Goal: Task Accomplishment & Management: Use online tool/utility

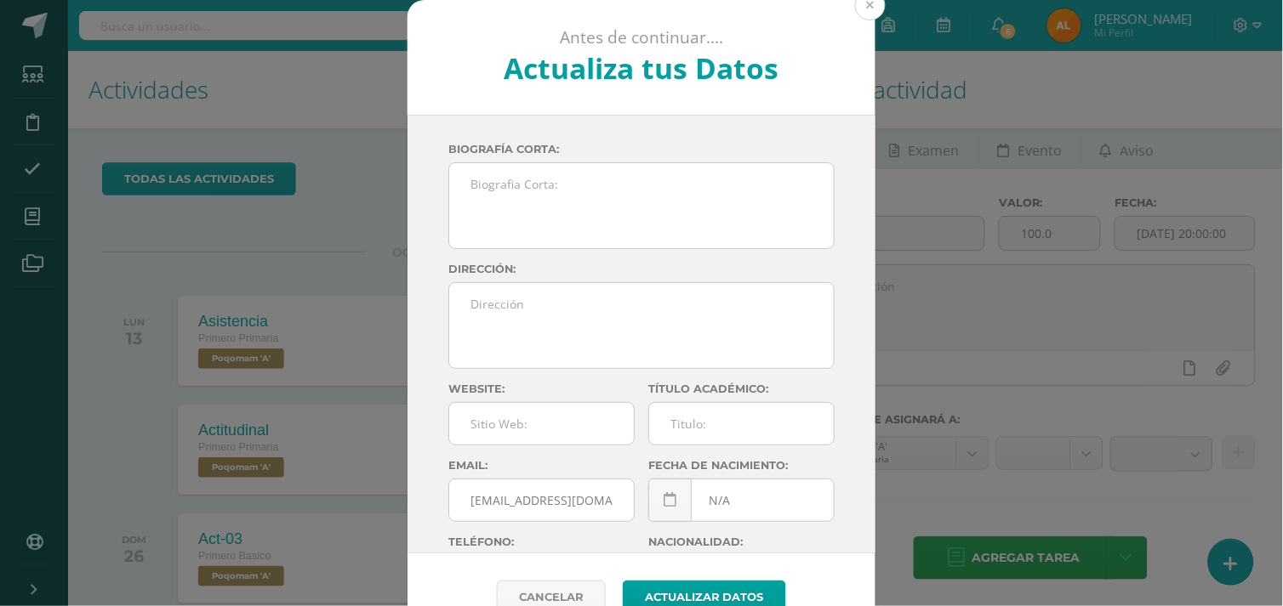
click at [861, 9] on button at bounding box center [870, 5] width 31 height 31
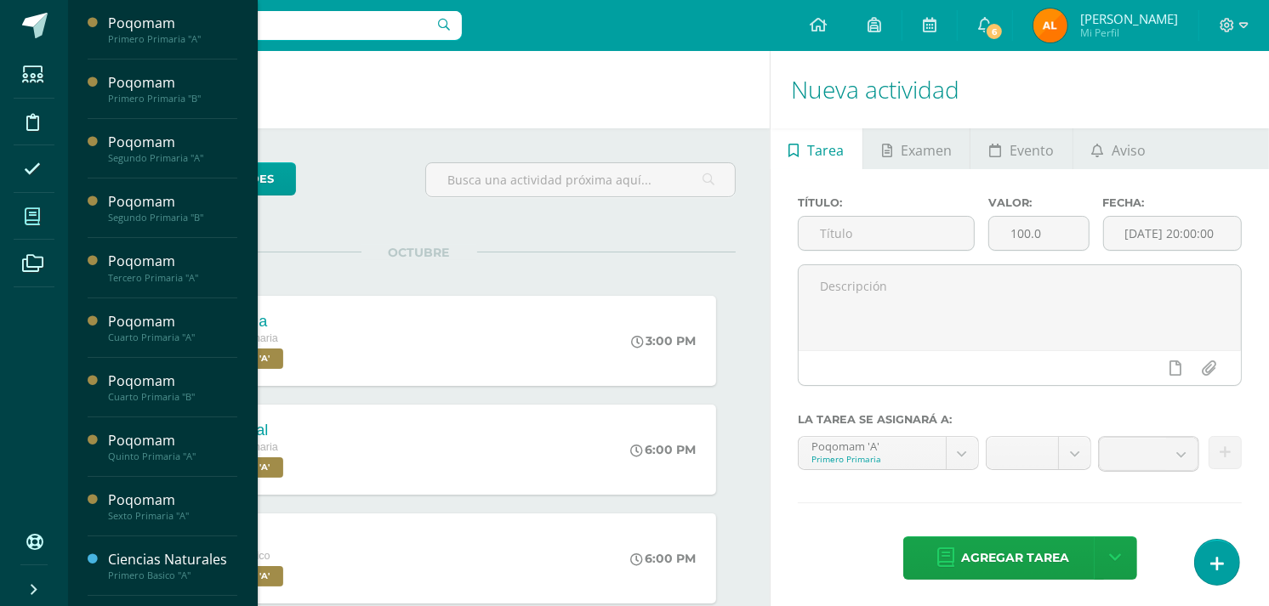
click at [43, 216] on span at bounding box center [33, 216] width 38 height 38
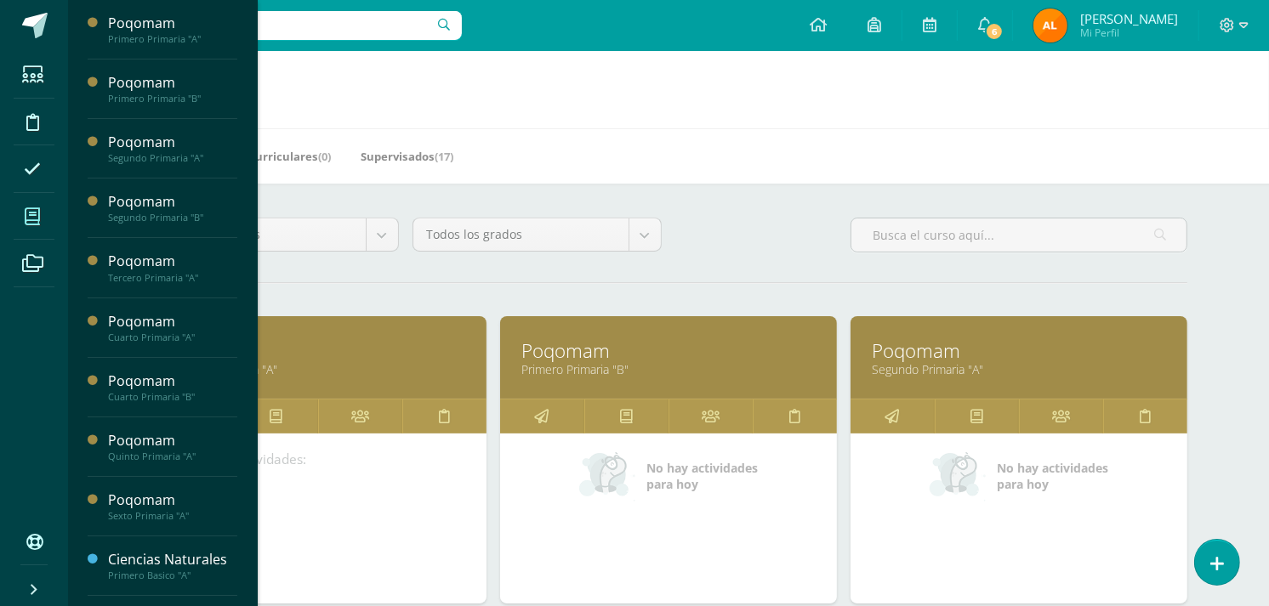
click at [291, 371] on link "Primero Primaria "A"" at bounding box center [318, 369] width 294 height 16
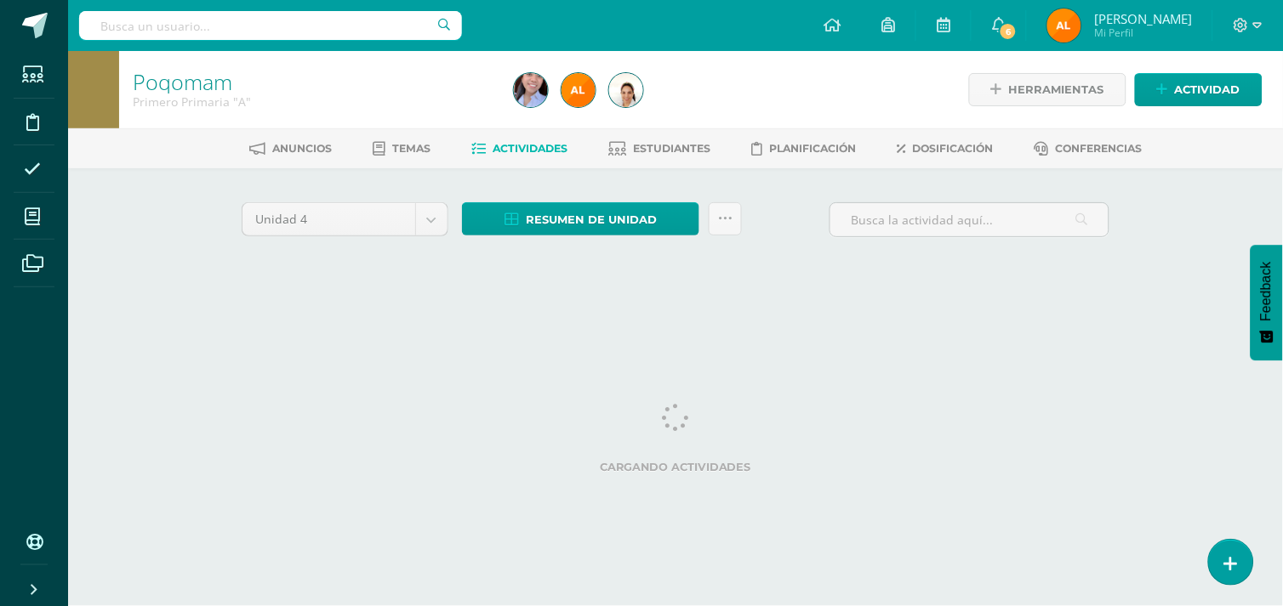
click at [1273, 317] on html "Estudiantes Disciplina Asistencia Mis cursos Archivos Soporte Ayuda Reportar un…" at bounding box center [641, 158] width 1283 height 317
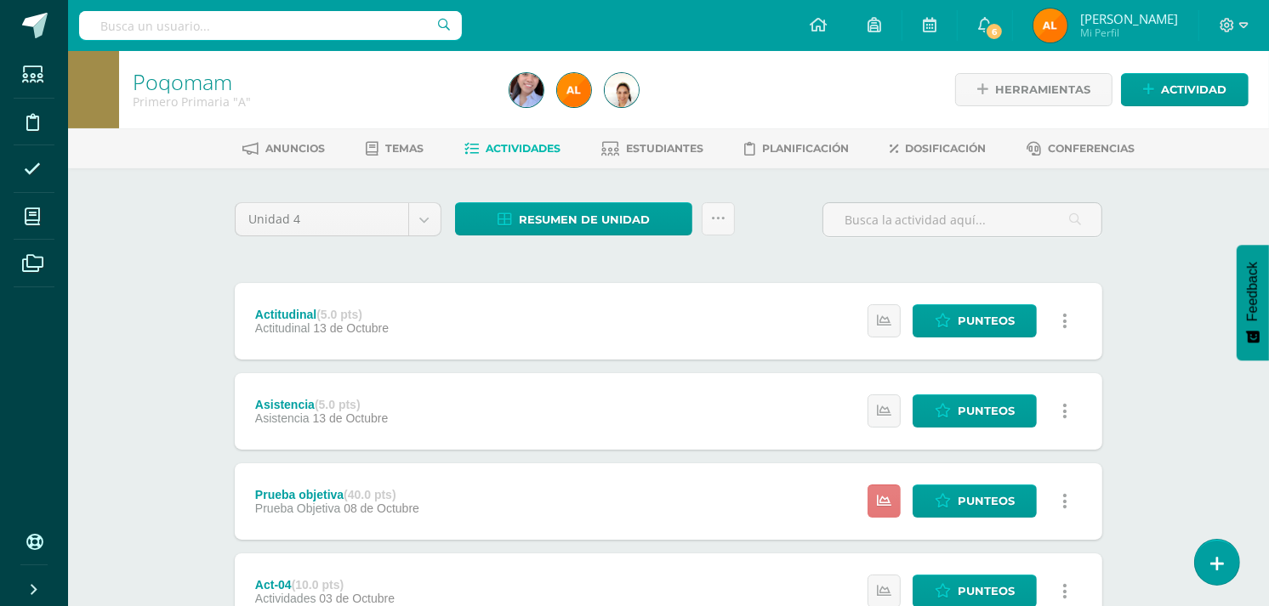
click at [899, 514] on link at bounding box center [884, 501] width 33 height 33
click at [950, 502] on icon at bounding box center [943, 501] width 16 height 14
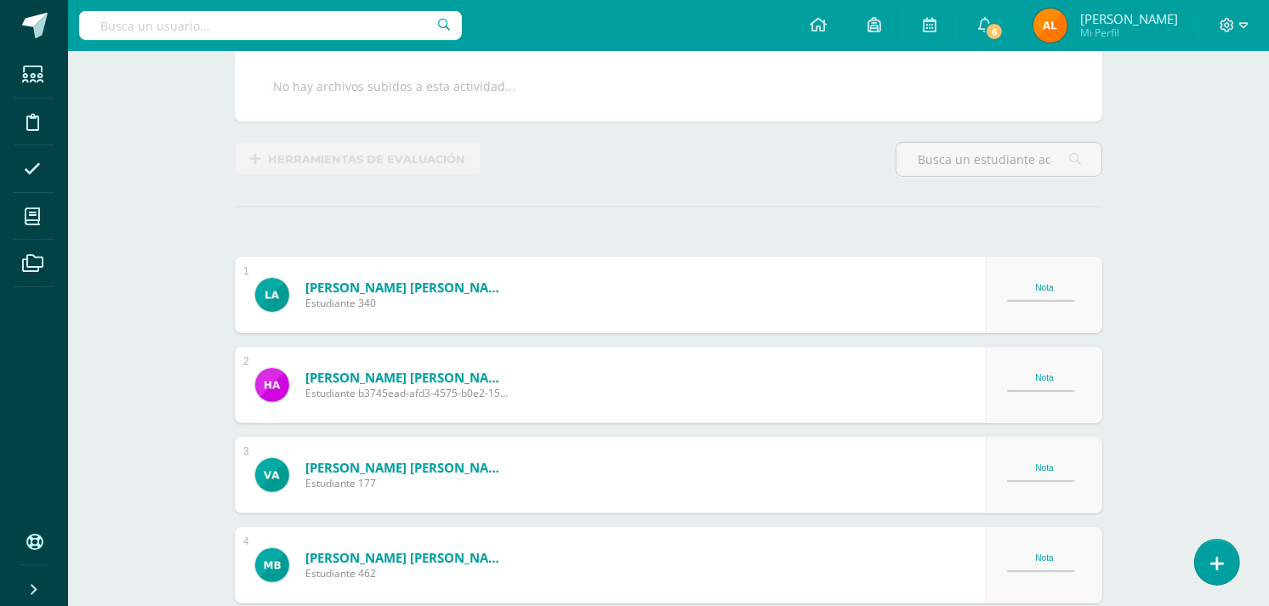
scroll to position [334, 0]
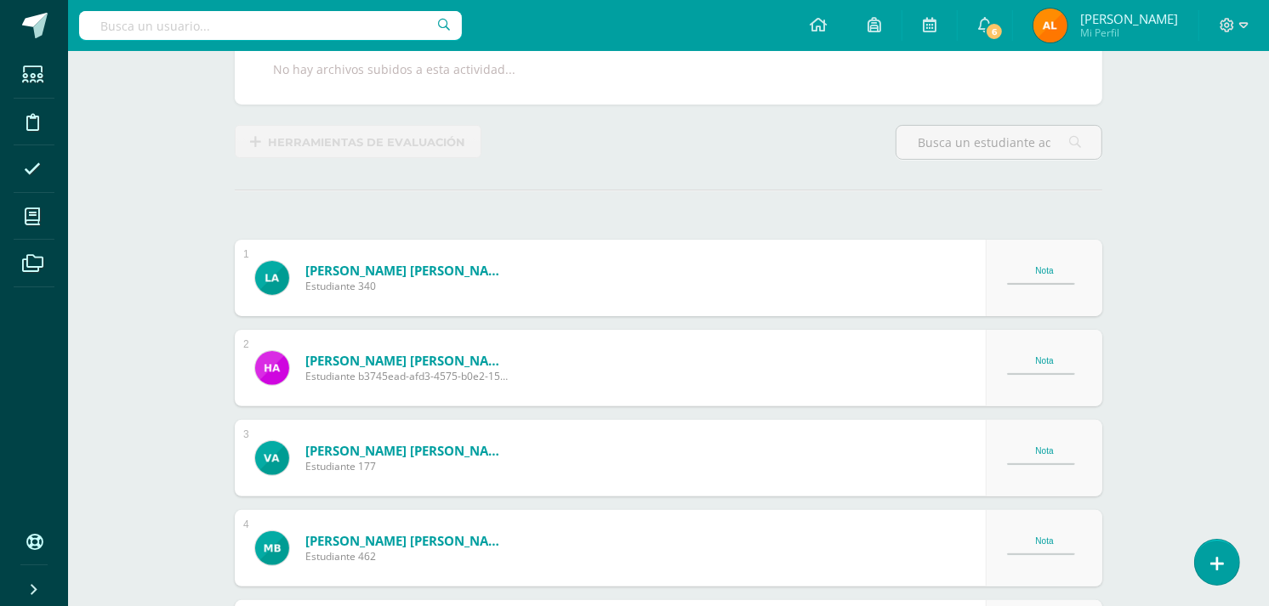
click at [1057, 269] on div "Nota" at bounding box center [1044, 270] width 75 height 9
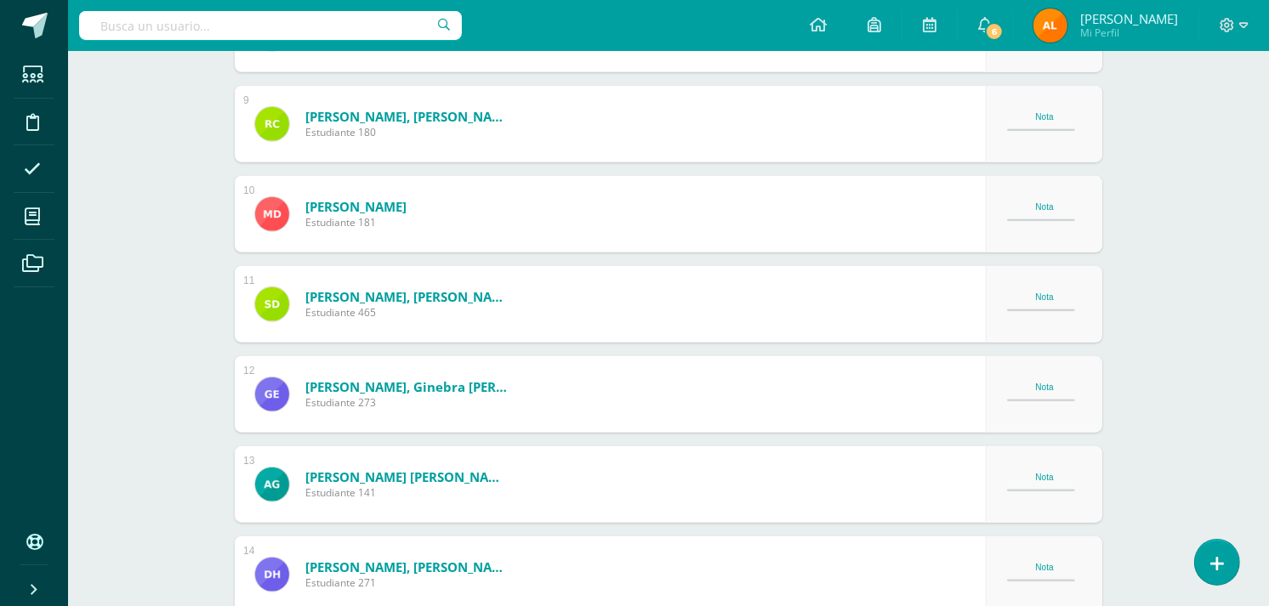
scroll to position [0, 0]
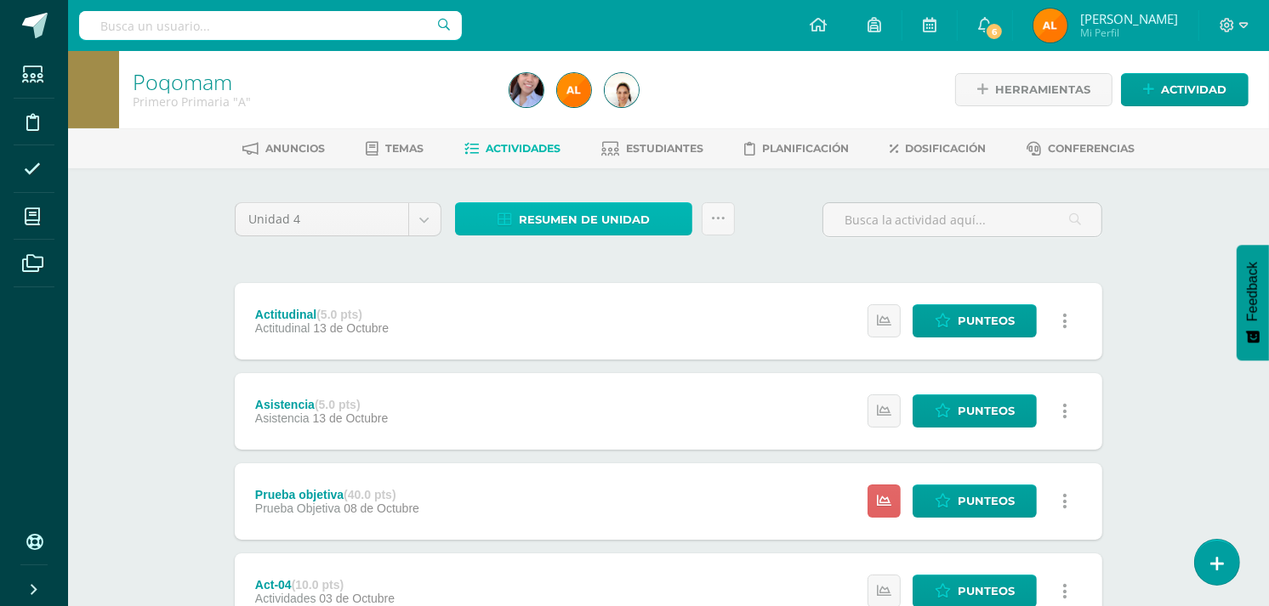
click at [543, 205] on span "Resumen de unidad" at bounding box center [584, 219] width 131 height 31
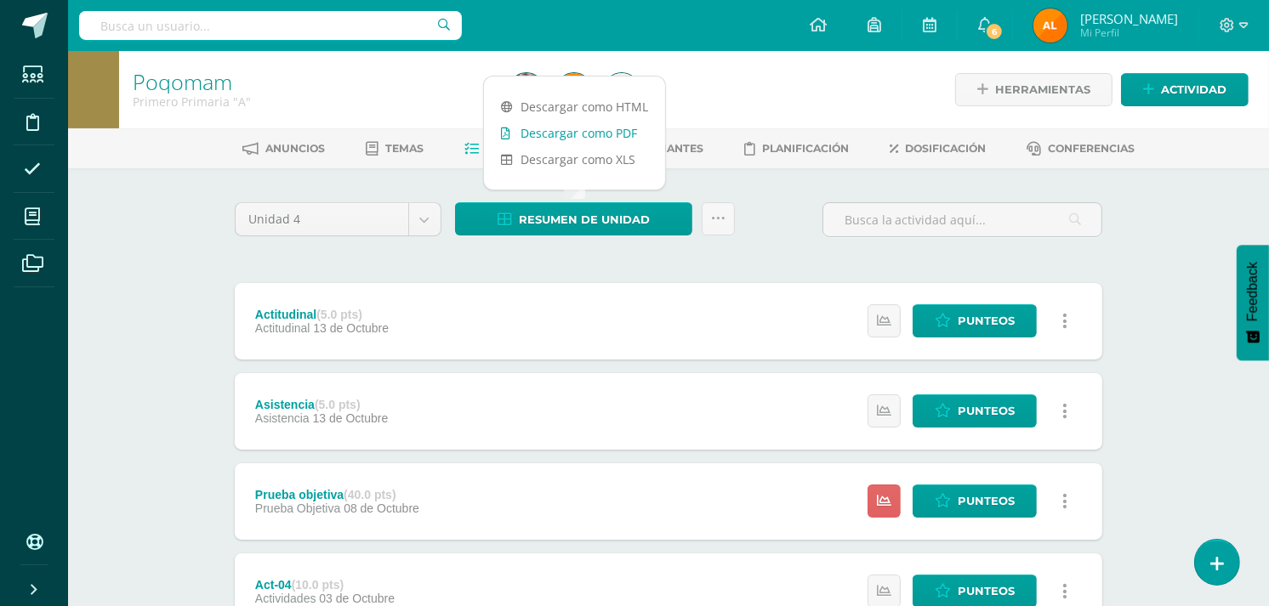
click at [582, 128] on link "Descargar como PDF" at bounding box center [574, 133] width 181 height 26
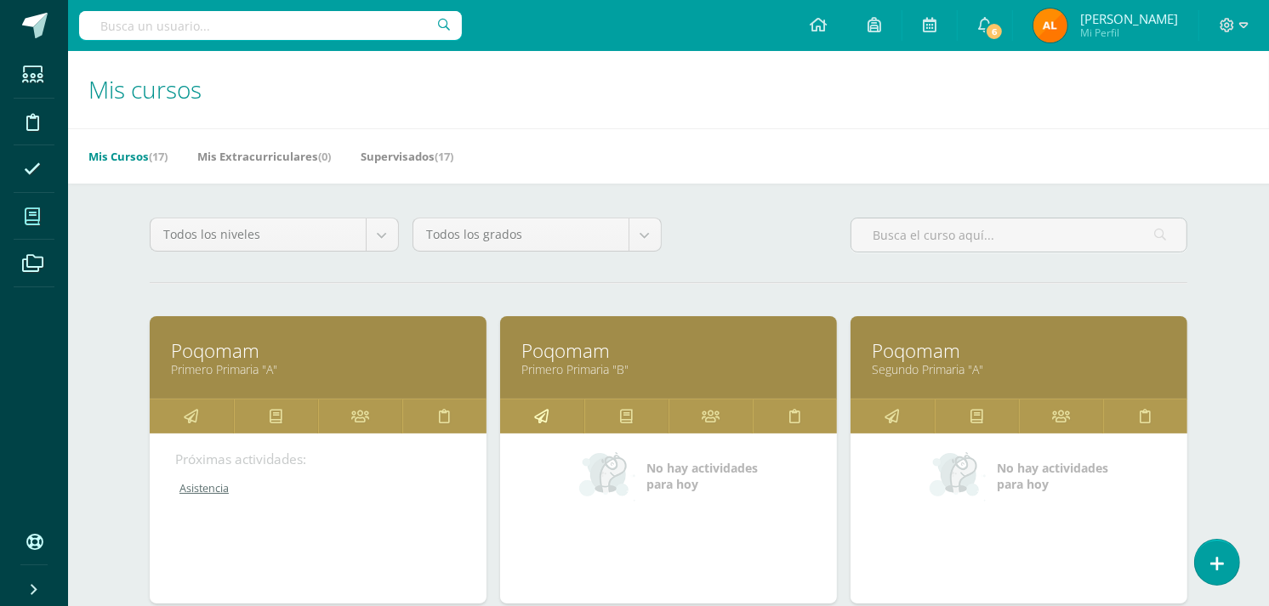
click at [544, 414] on icon at bounding box center [542, 416] width 14 height 33
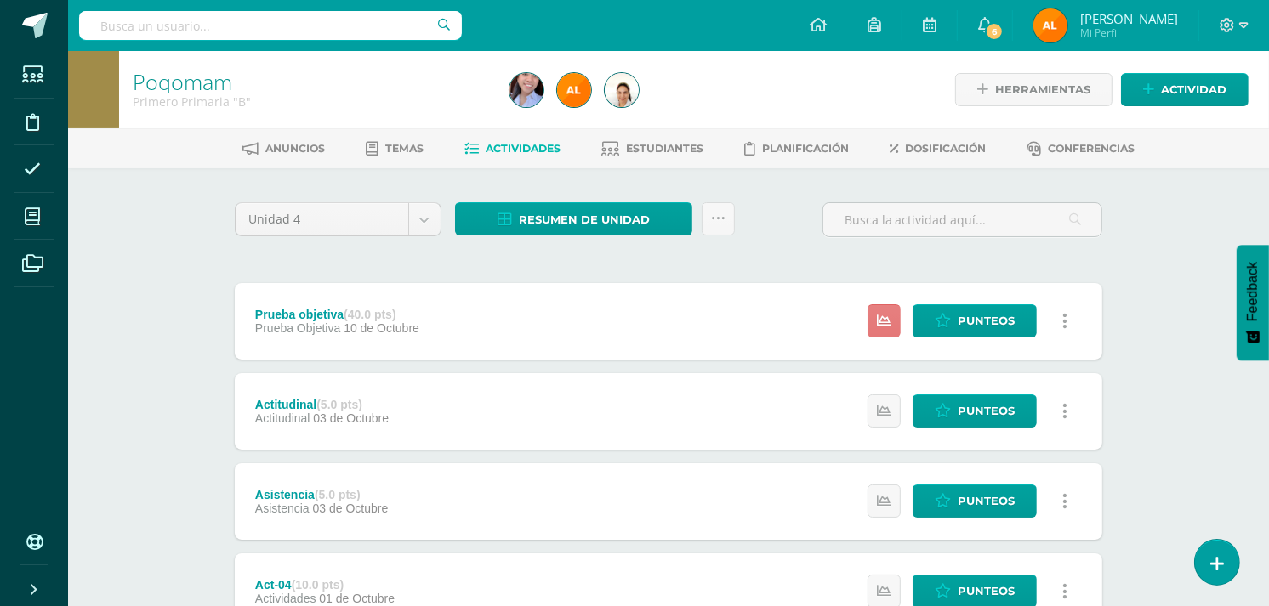
click at [880, 315] on icon at bounding box center [884, 321] width 14 height 14
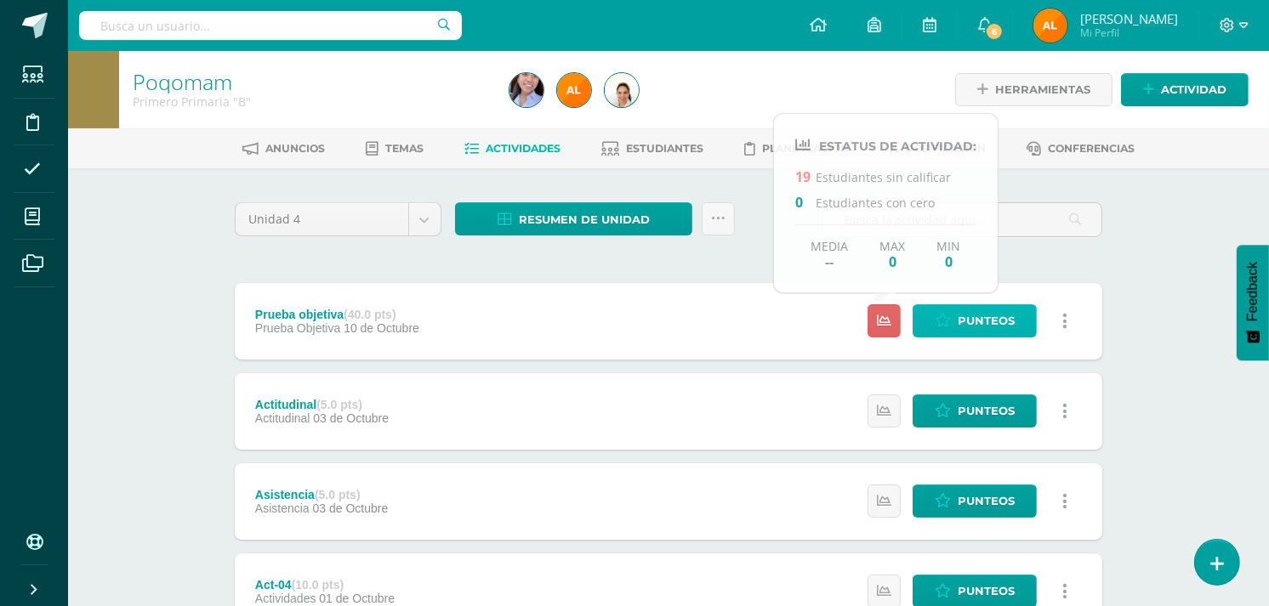
click at [968, 304] on link "Punteos" at bounding box center [975, 320] width 124 height 33
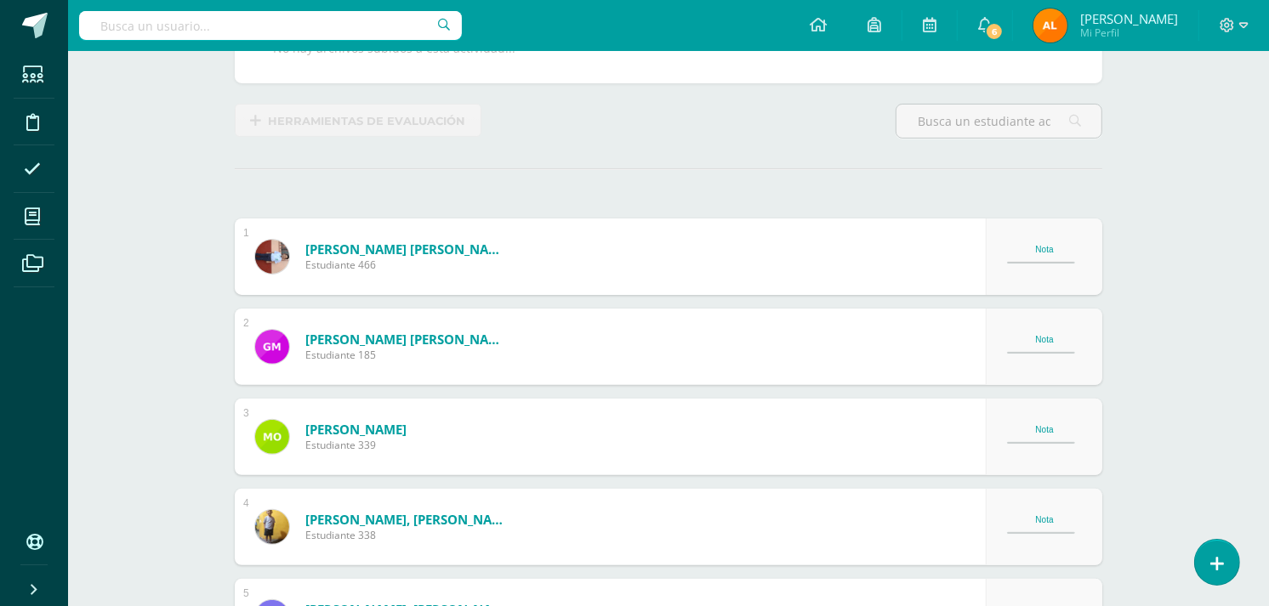
scroll to position [357, 0]
click at [1027, 244] on div "Nota" at bounding box center [1044, 247] width 75 height 9
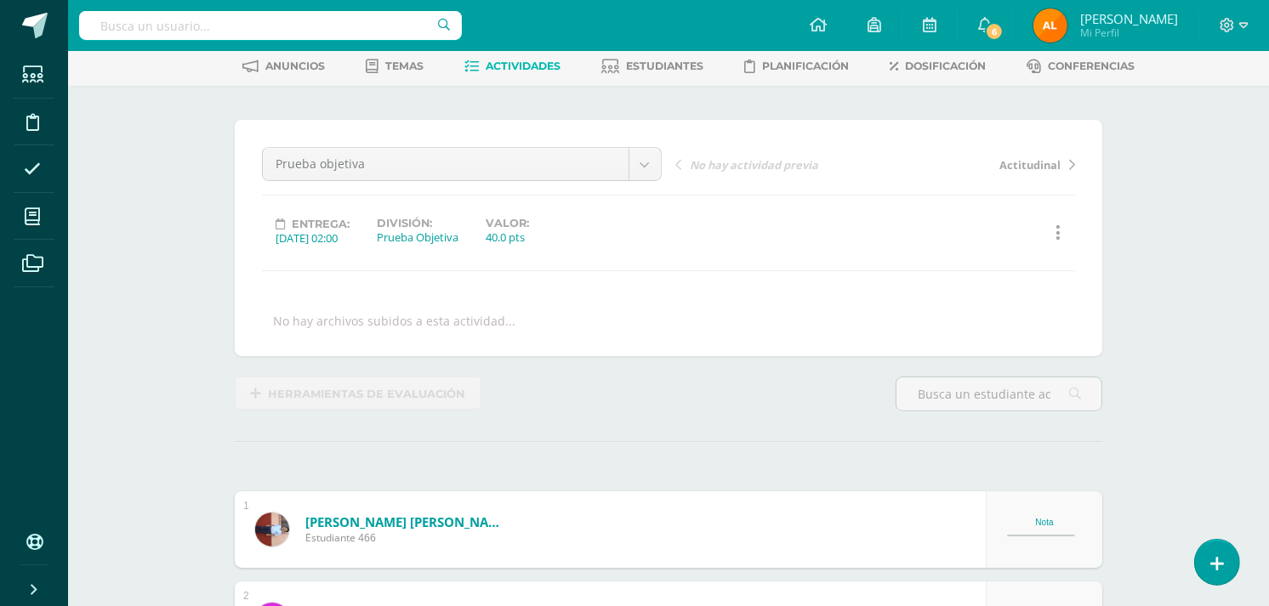
scroll to position [0, 0]
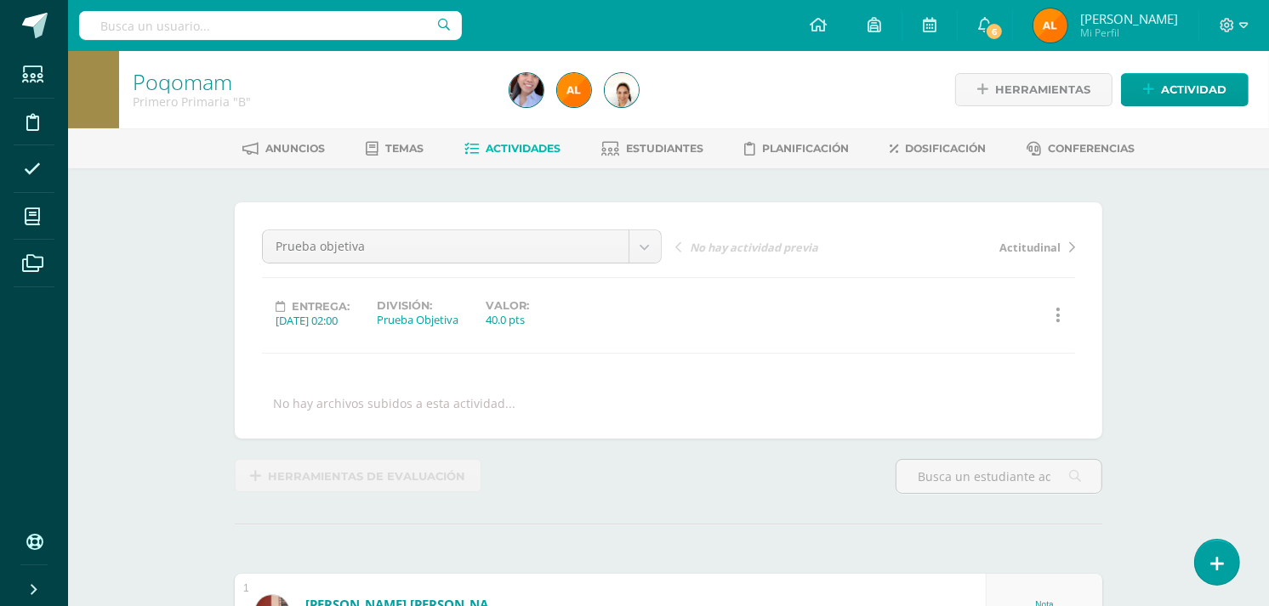
click at [410, 19] on input "text" at bounding box center [270, 25] width 383 height 29
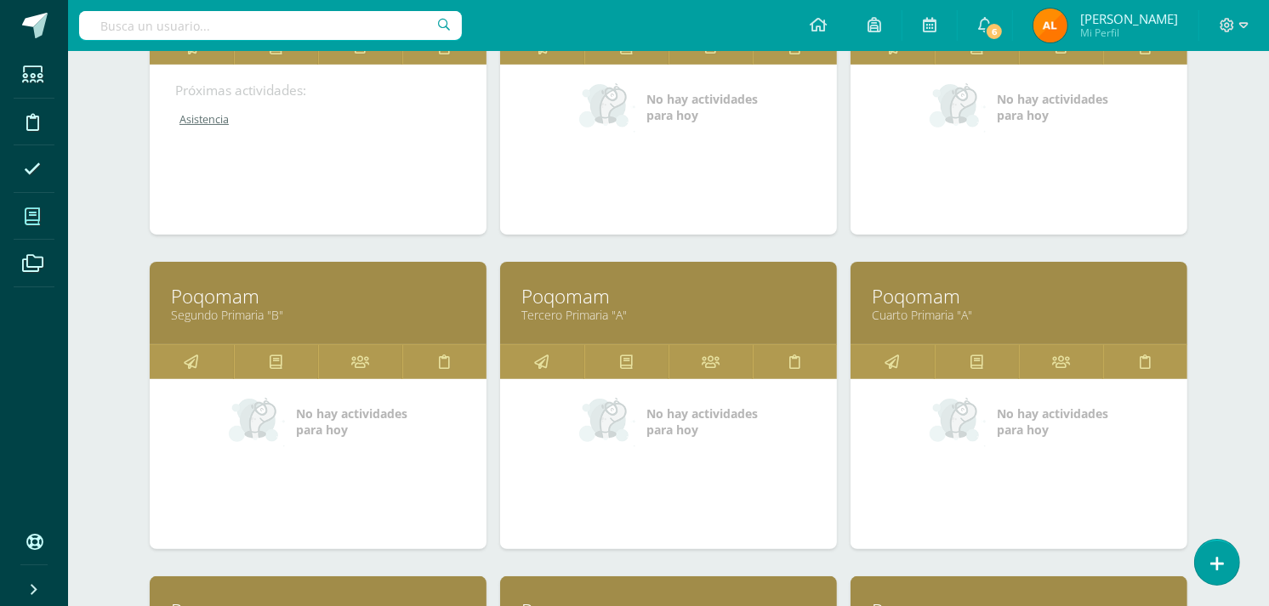
scroll to position [372, 0]
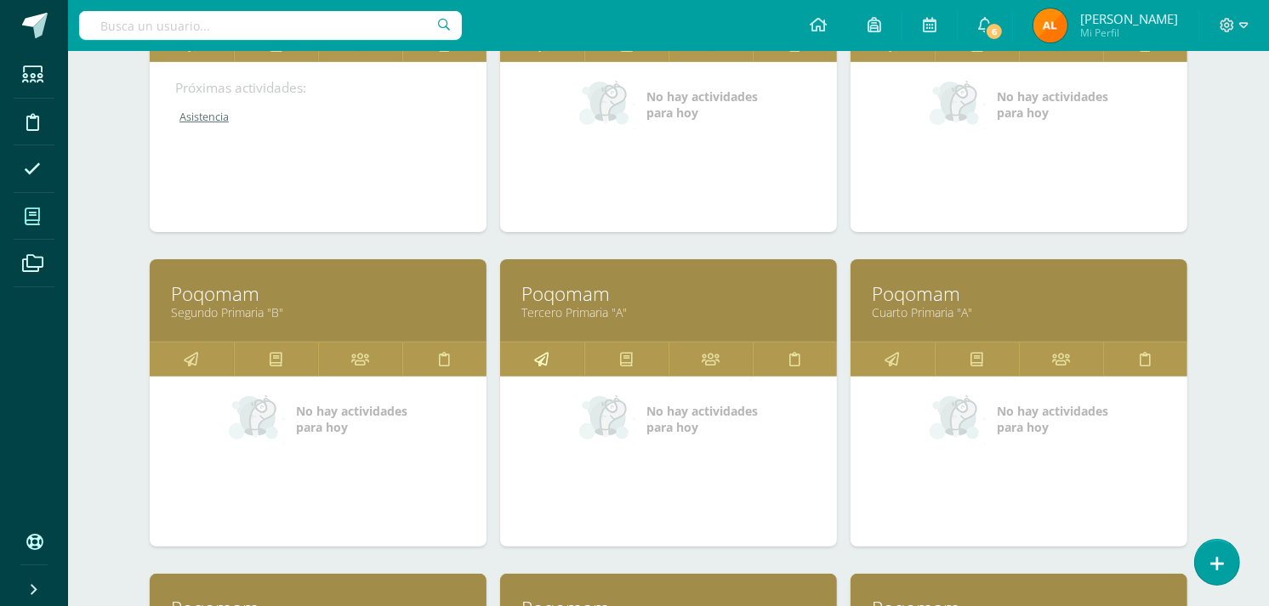
click at [527, 363] on link at bounding box center [542, 360] width 84 height 34
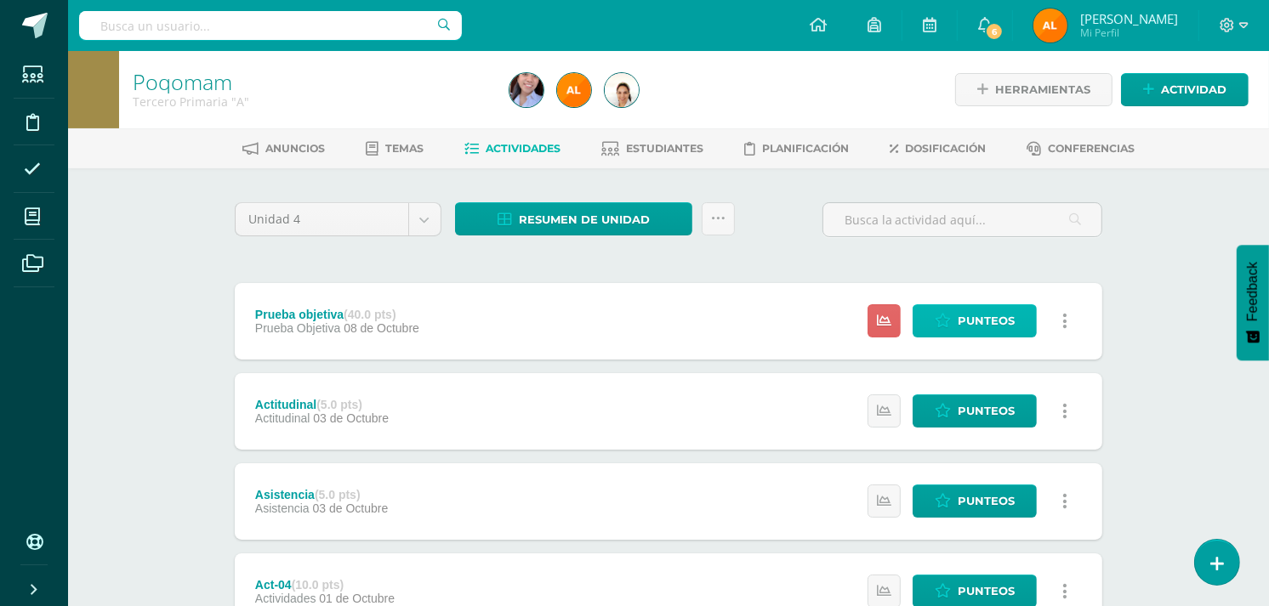
click at [947, 324] on icon at bounding box center [943, 321] width 16 height 14
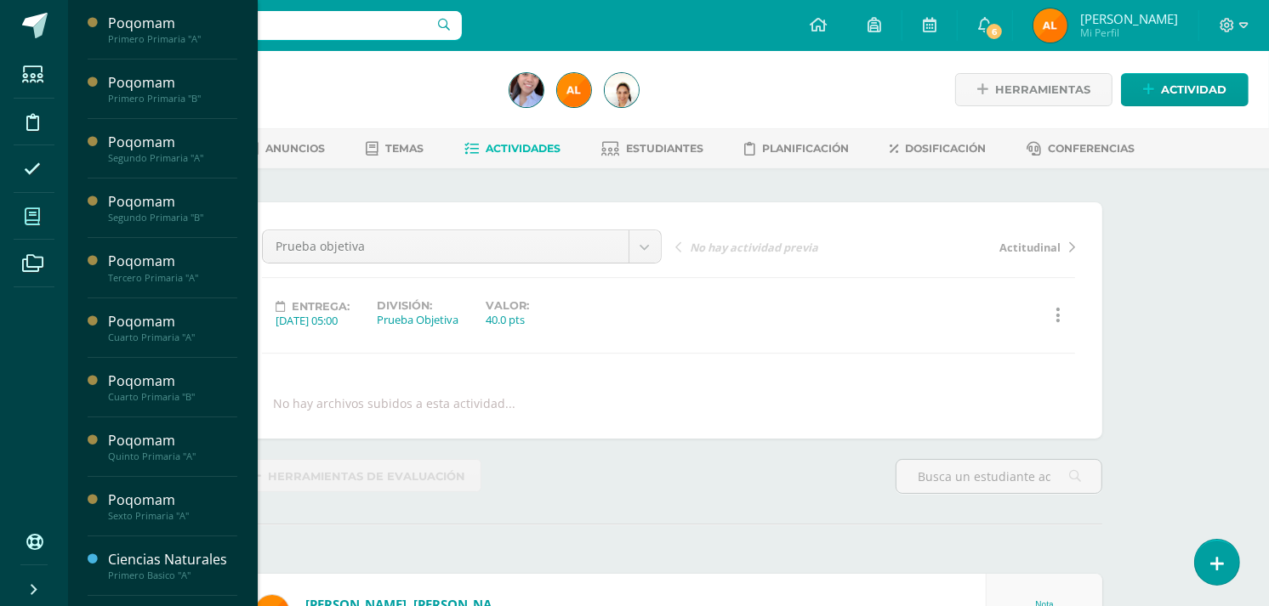
click at [39, 219] on icon at bounding box center [32, 216] width 15 height 17
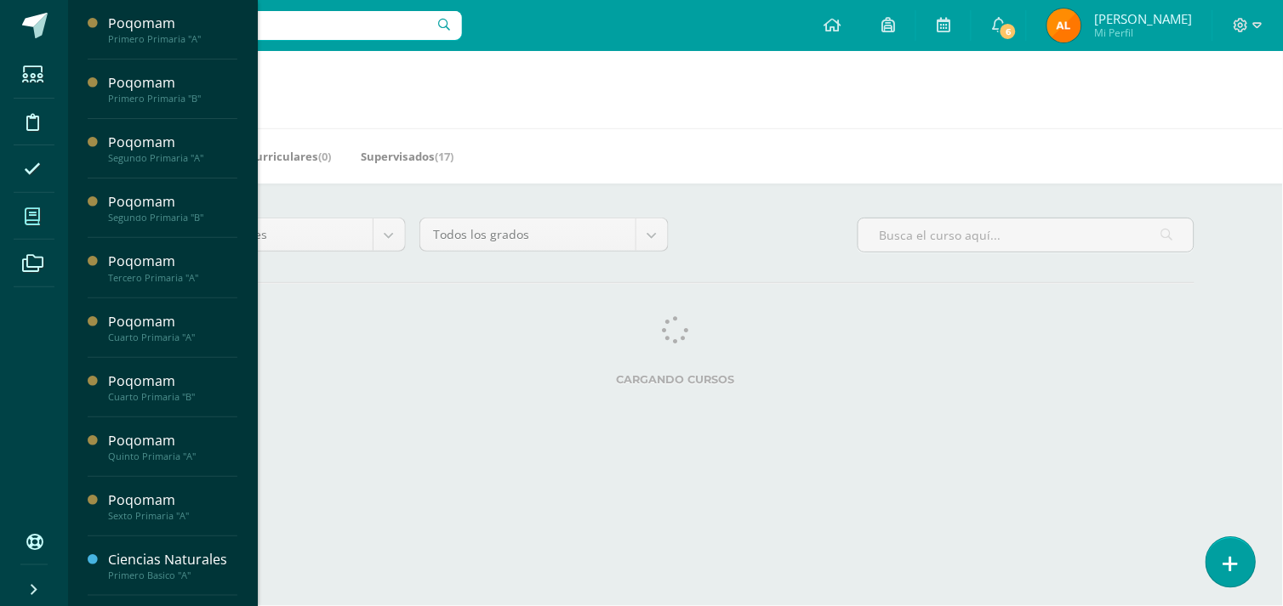
click at [1238, 555] on link at bounding box center [1230, 562] width 48 height 49
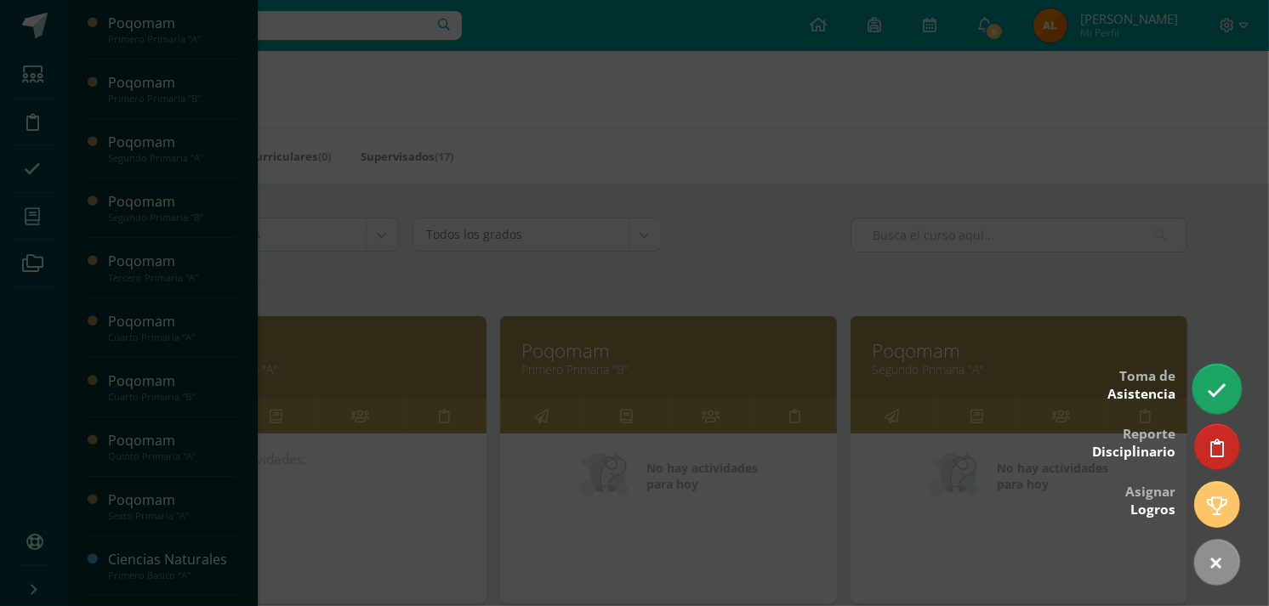
click at [1222, 395] on icon at bounding box center [1217, 391] width 20 height 20
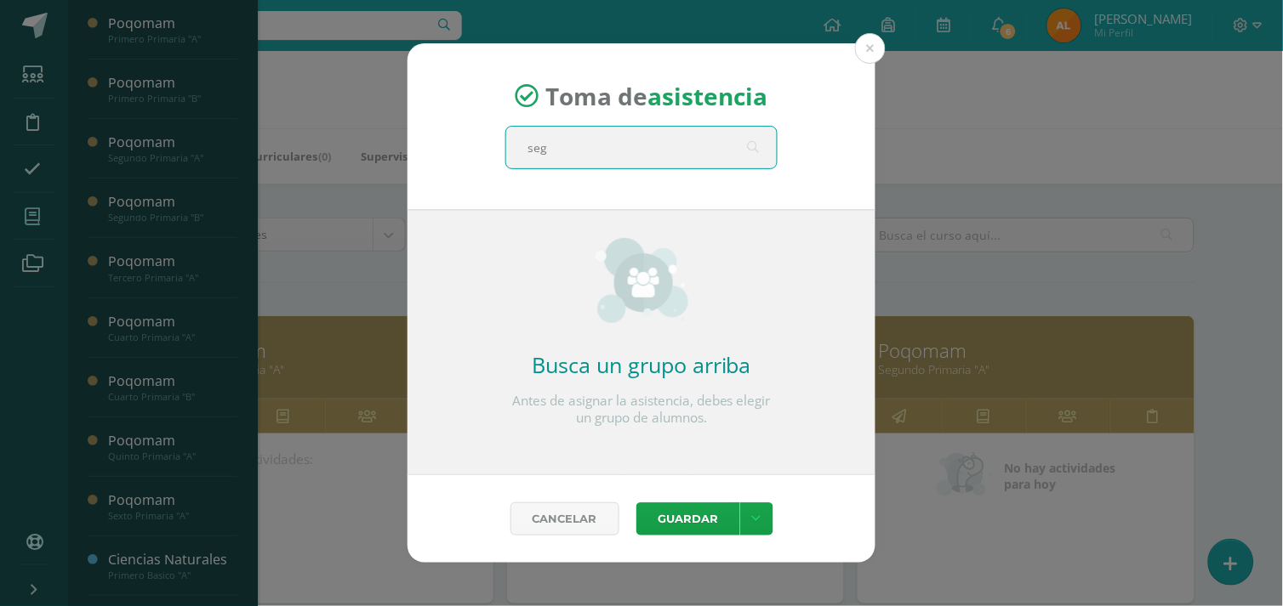
type input "segu"
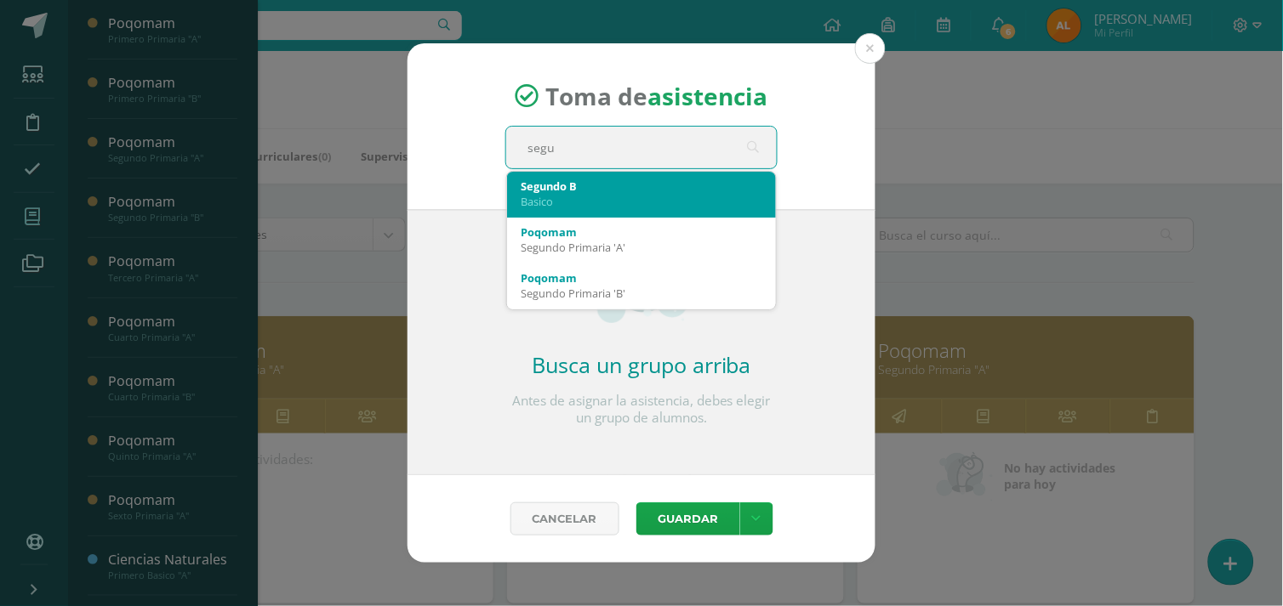
click at [584, 183] on div "Segundo B" at bounding box center [642, 186] width 242 height 15
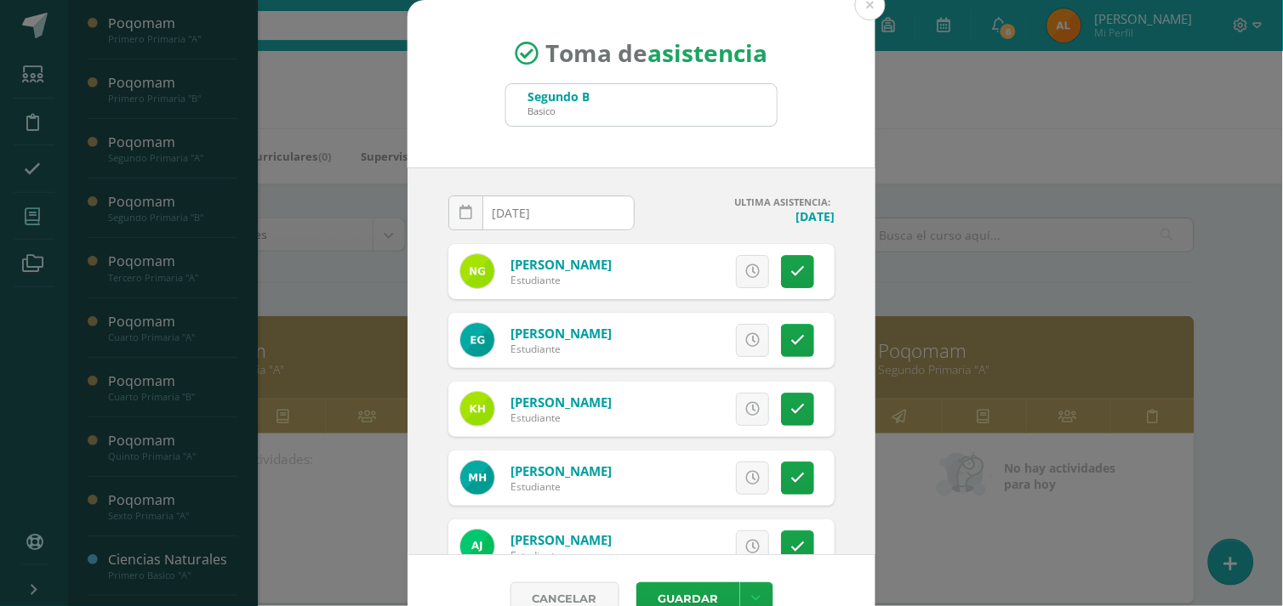
click at [857, 20] on div "Toma de asistencia Segundo B Basico segu" at bounding box center [641, 84] width 468 height 168
click at [871, 9] on button at bounding box center [870, 5] width 31 height 31
